Goal: Task Accomplishment & Management: Use online tool/utility

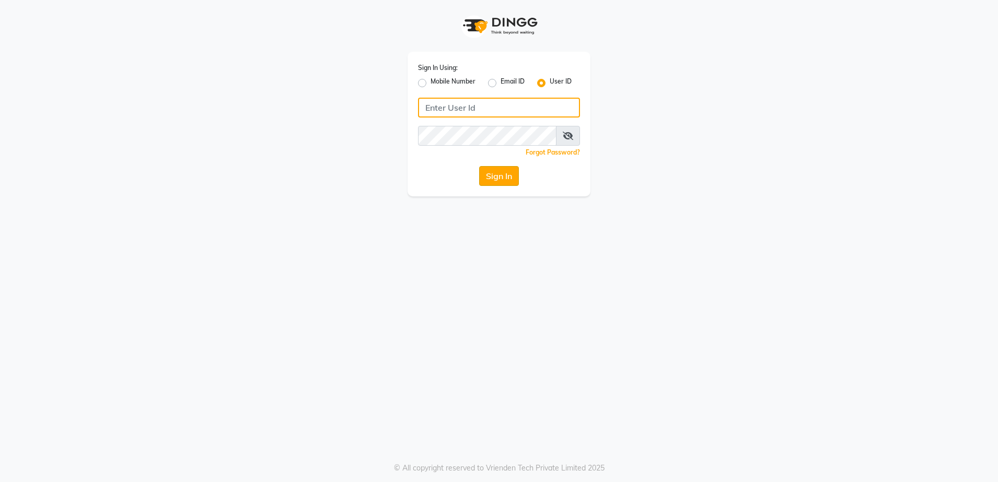
type input "rewindlooks"
click at [499, 175] on button "Sign In" at bounding box center [499, 176] width 40 height 20
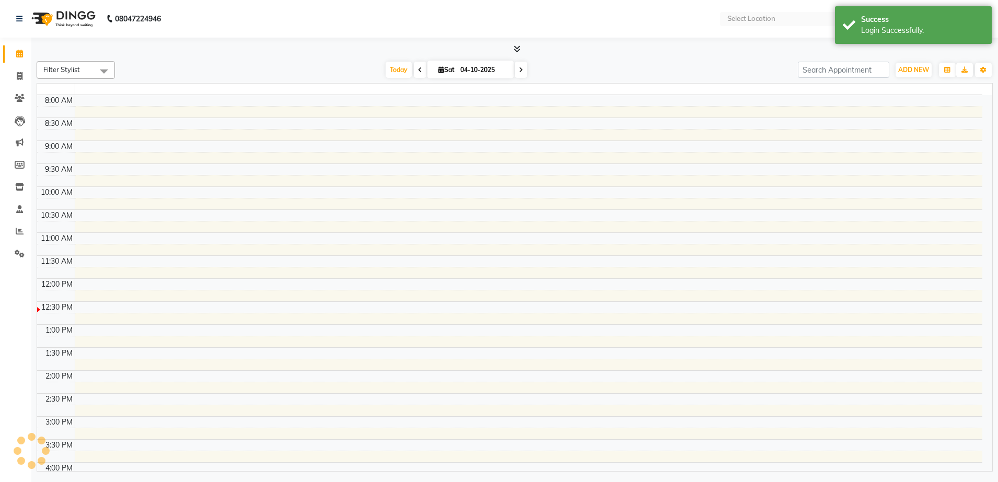
select select "en"
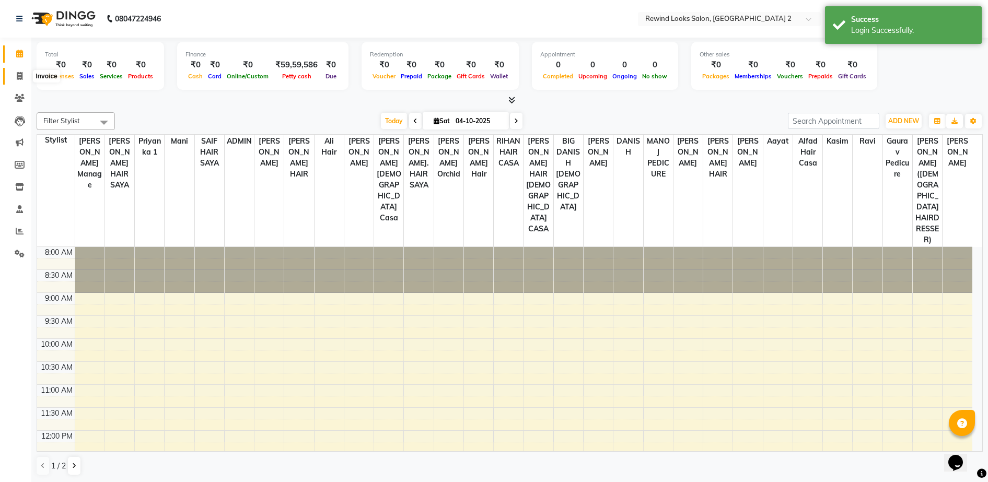
click at [18, 74] on icon at bounding box center [20, 76] width 6 height 8
select select "service"
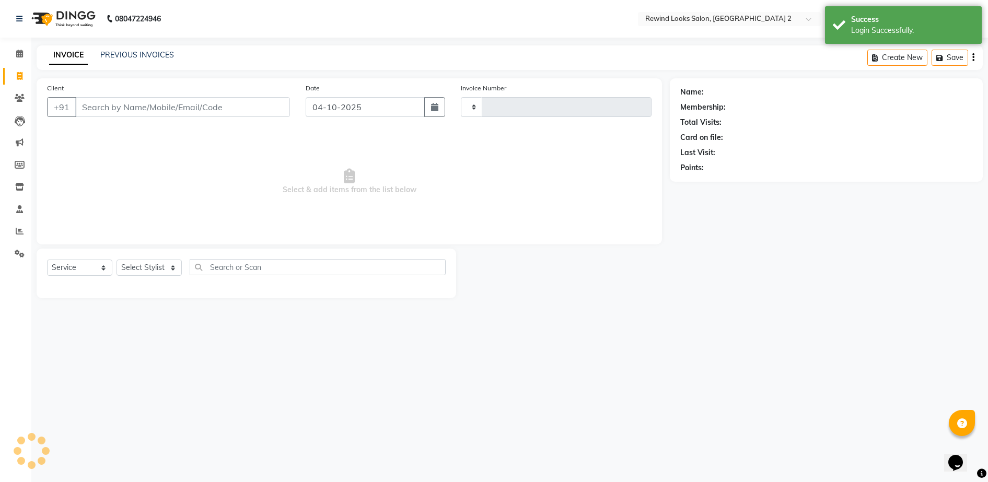
type input "10719"
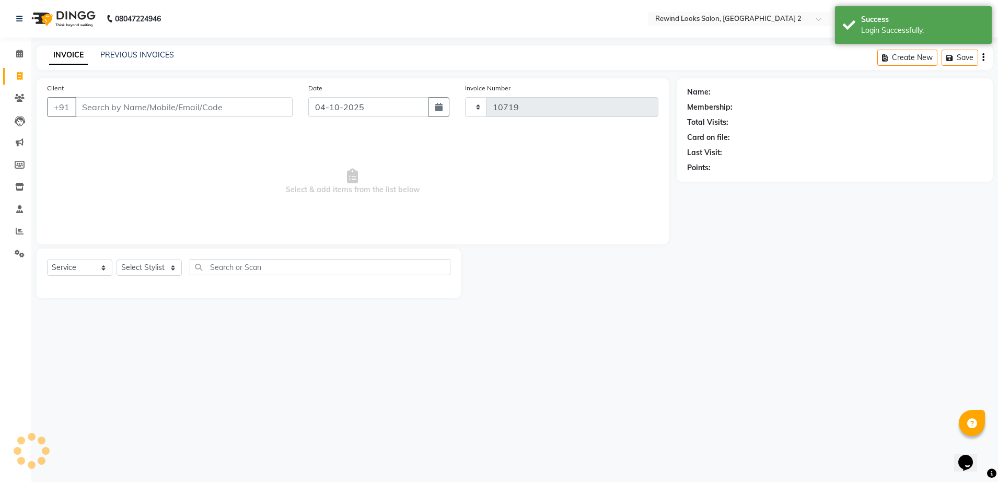
select select "4640"
select select "27076"
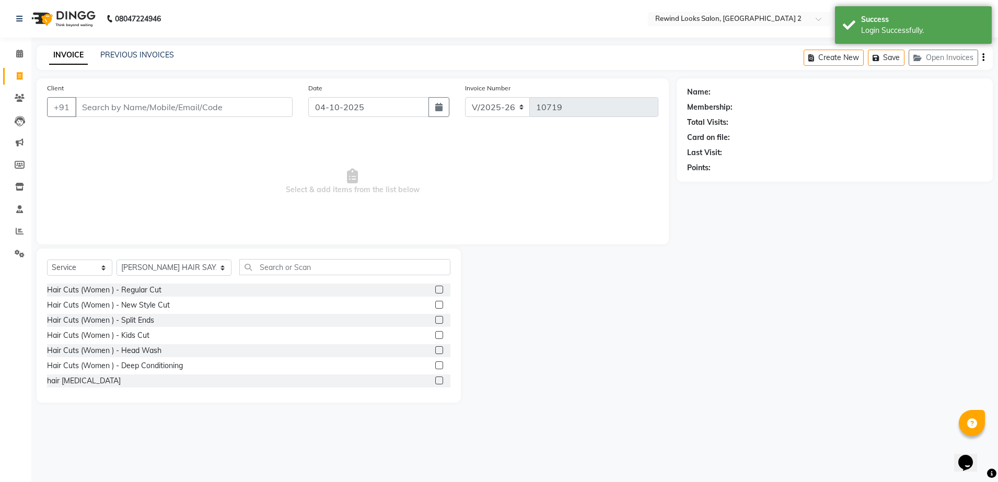
click at [106, 109] on input "Client" at bounding box center [183, 107] width 217 height 20
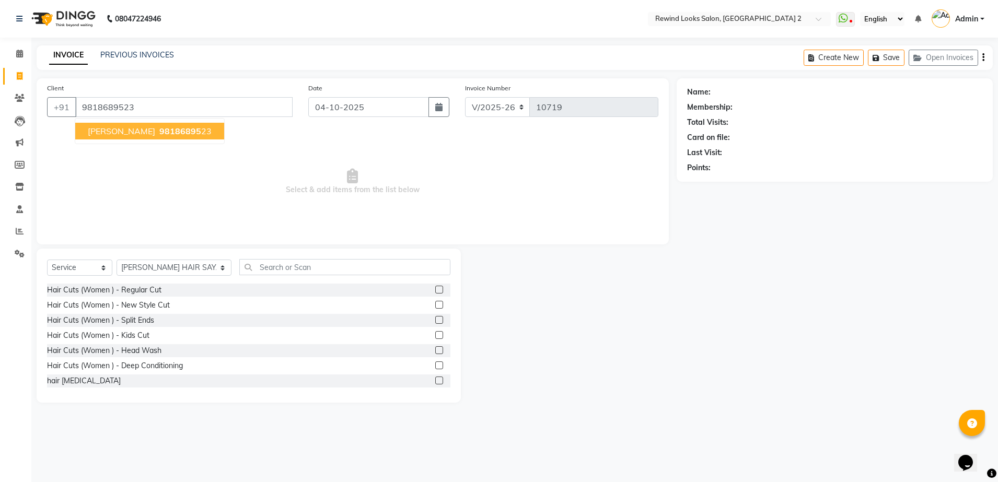
type input "9818689523"
click at [159, 131] on span "98186895" at bounding box center [180, 131] width 42 height 10
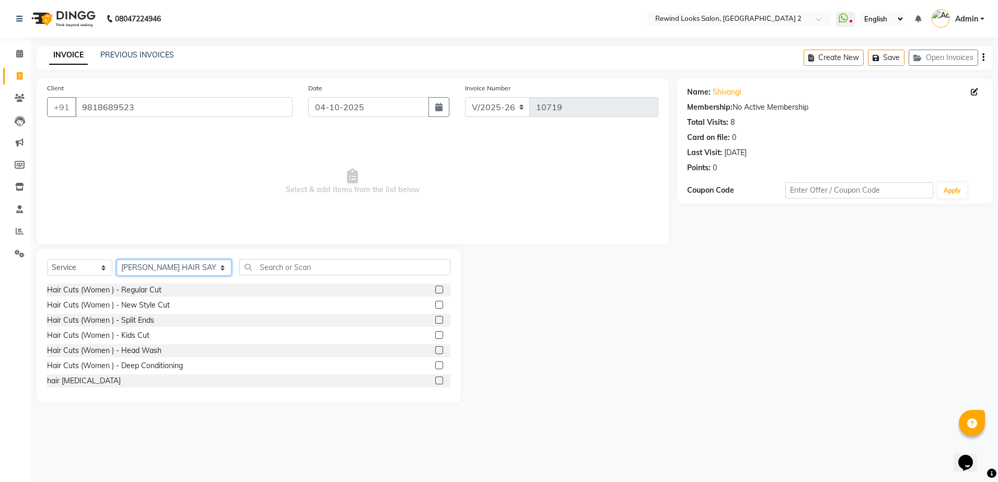
click at [159, 266] on select "Select Stylist [PERSON_NAME] aayat ADMIN Alfad hair Casa Ali Hair [PERSON_NAME]…" at bounding box center [174, 268] width 115 height 16
